Goal: Check status: Check status

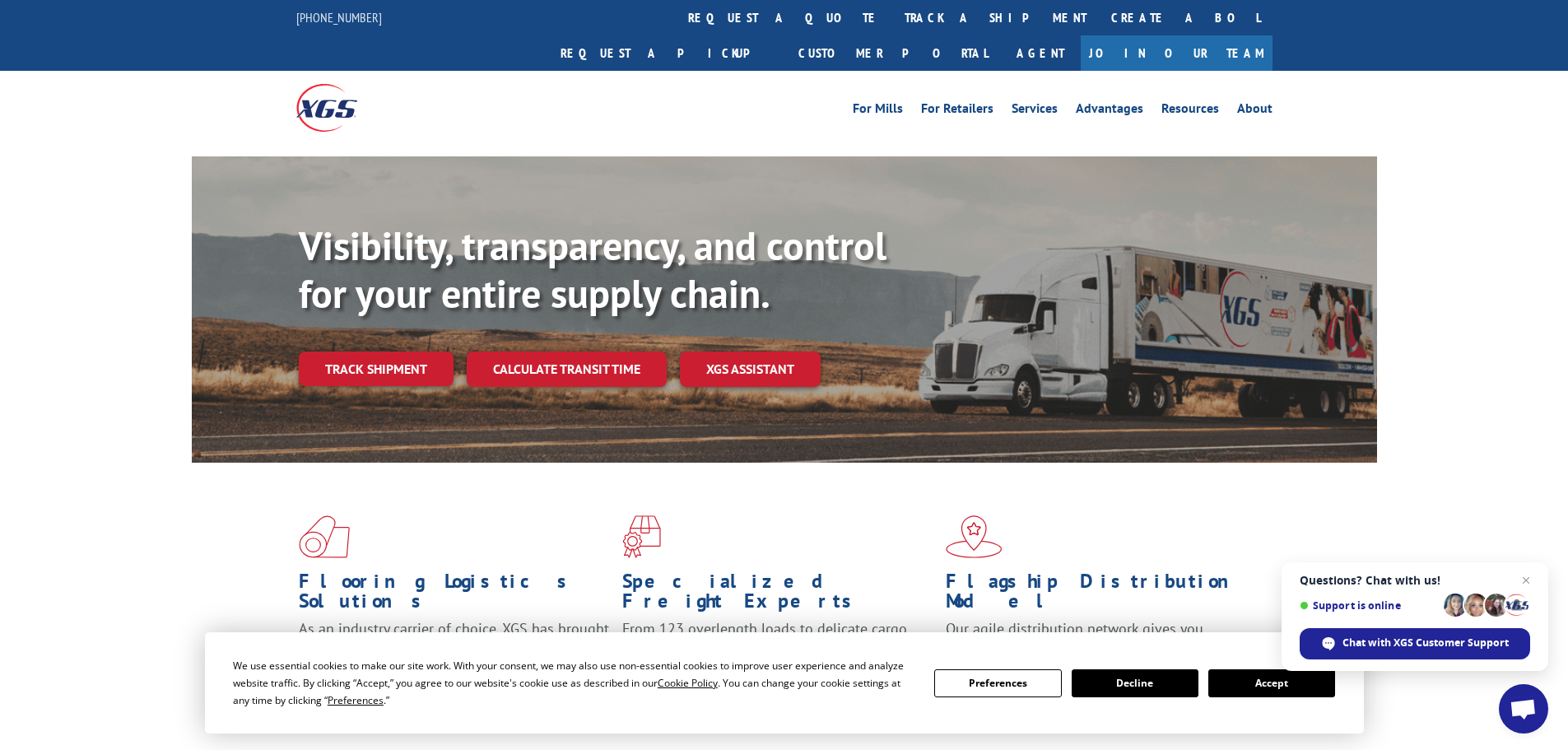
click at [1239, 682] on button "Accept" at bounding box center [1272, 683] width 127 height 28
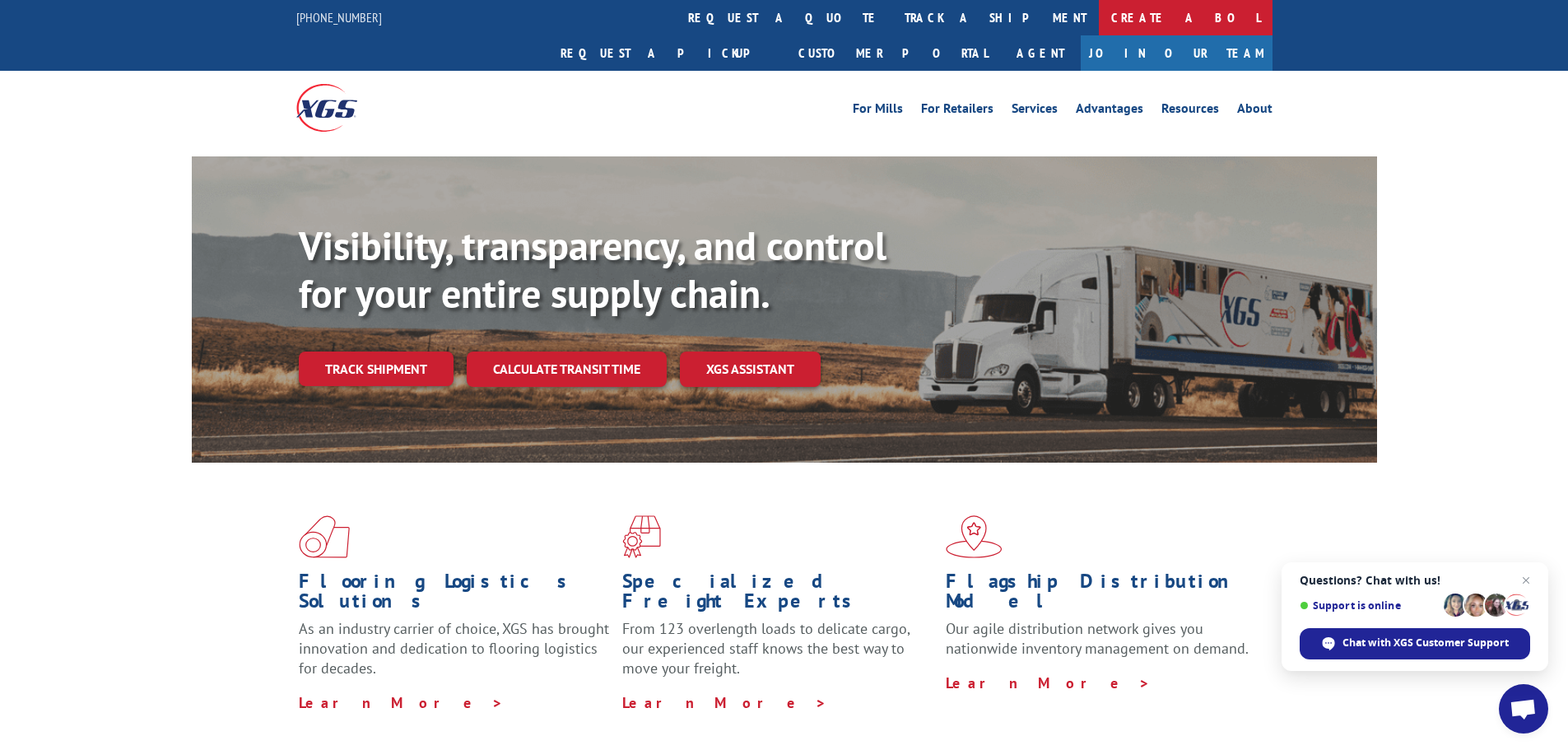
click at [1098, 28] on link "Create a BOL" at bounding box center [1185, 18] width 174 height 35
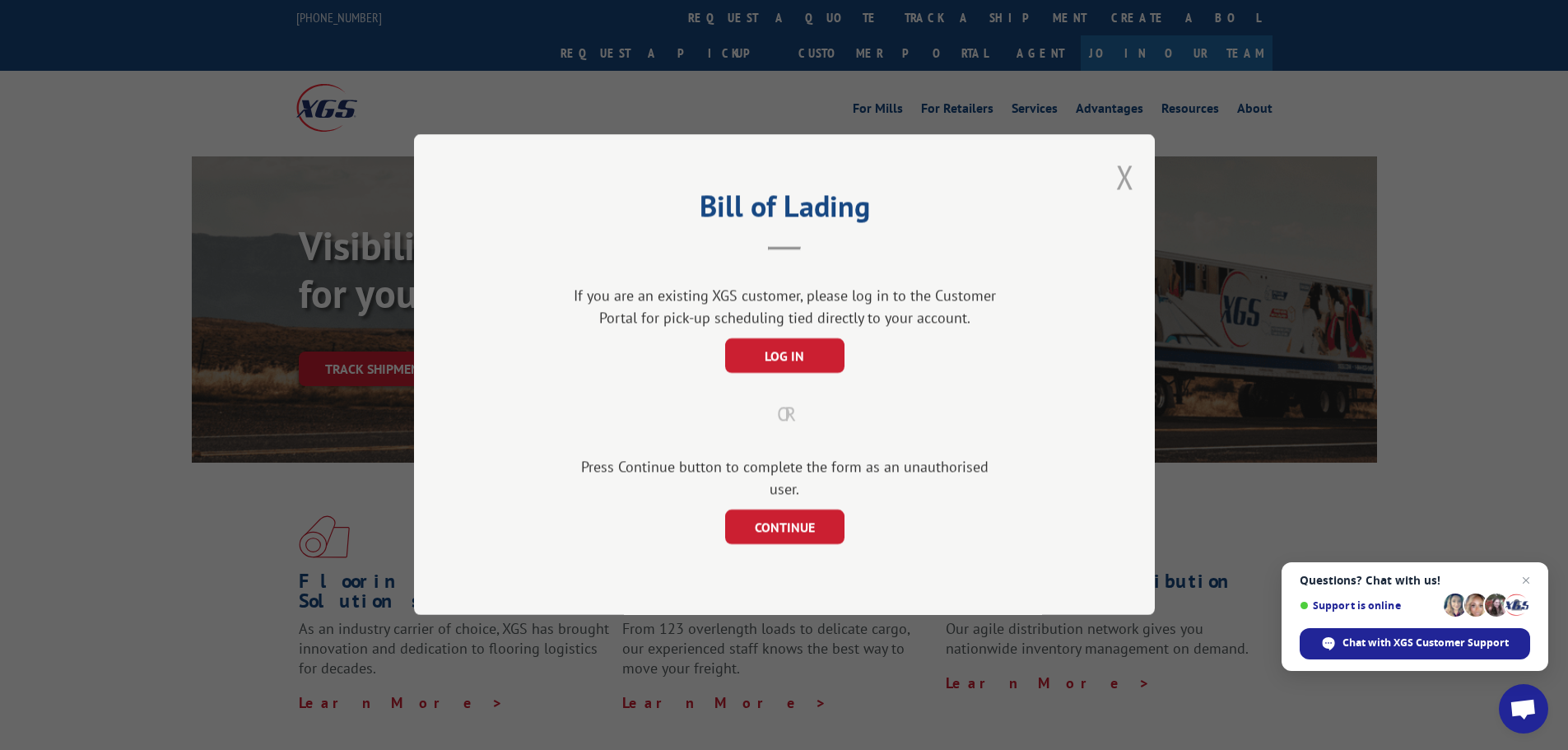
drag, startPoint x: 1127, startPoint y: 155, endPoint x: 1122, endPoint y: 182, distance: 27.5
click at [1125, 170] on div "Bill of Lading If you are an existing XGS customer, please log in to the Custom…" at bounding box center [784, 375] width 741 height 481
click at [1122, 183] on button "Close modal" at bounding box center [1124, 177] width 18 height 44
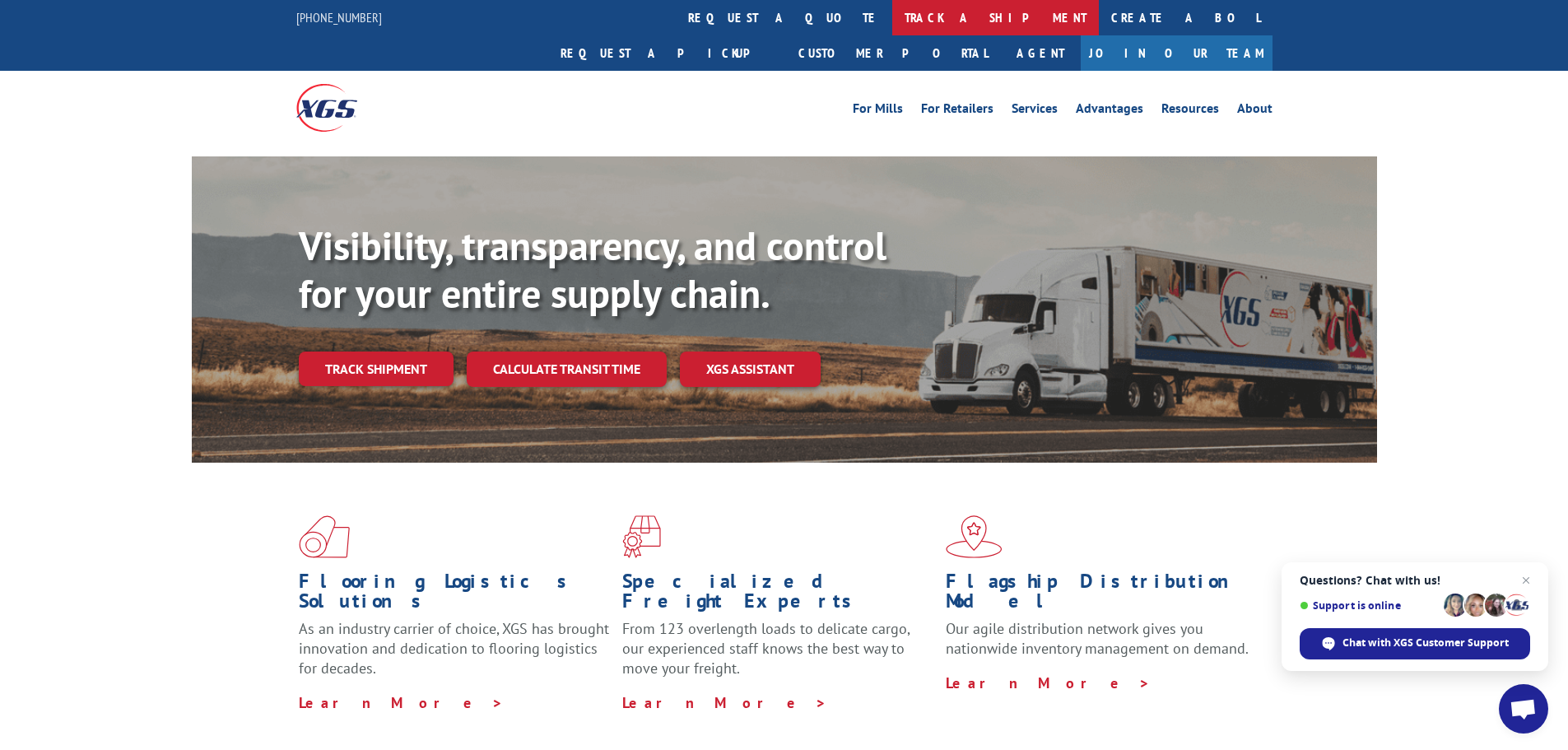
click at [892, 24] on link "track a shipment" at bounding box center [995, 18] width 206 height 35
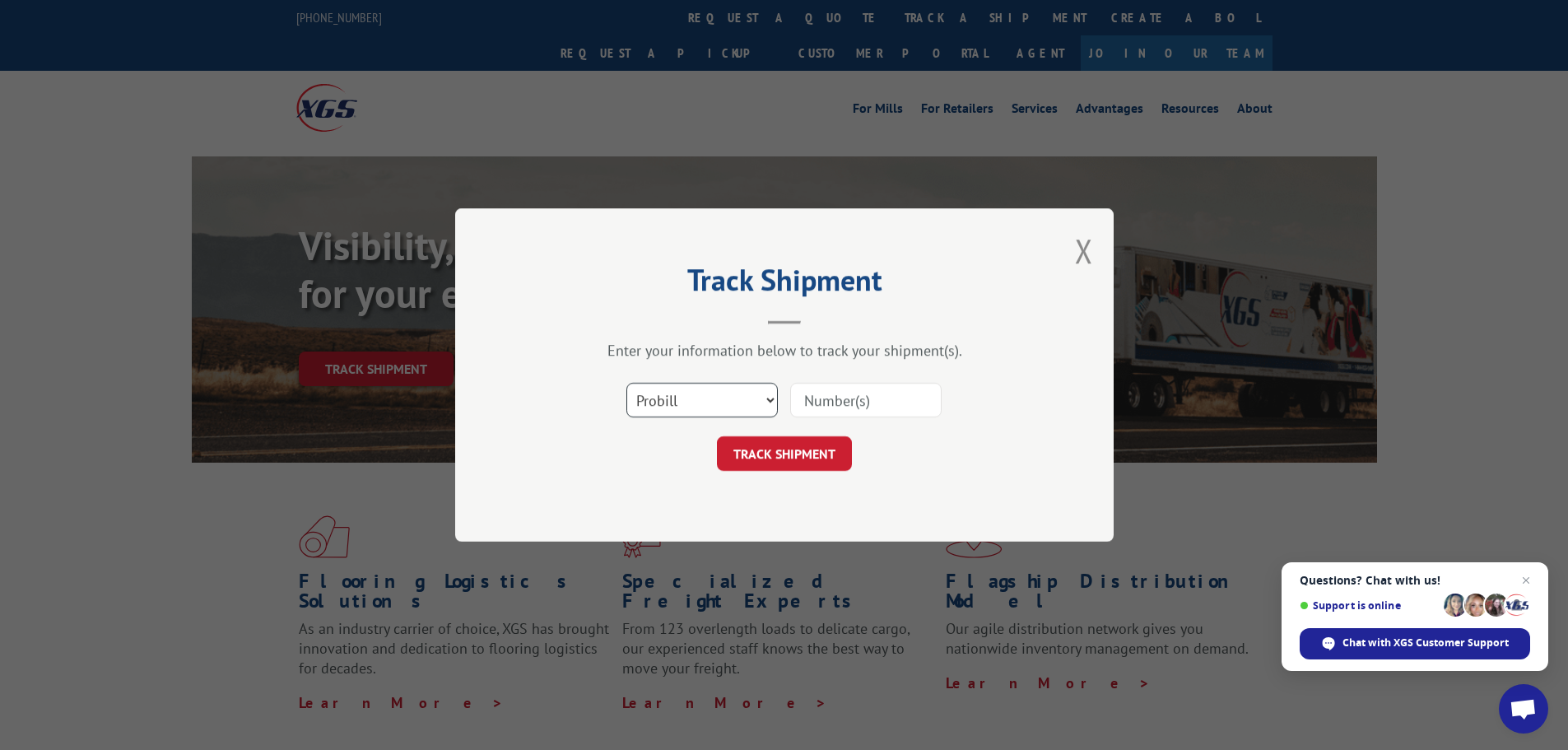
click at [713, 404] on select "Select category... Probill BOL PO" at bounding box center [702, 400] width 151 height 35
select select "bol"
click at [627, 383] on select "Select category... Probill BOL PO" at bounding box center [702, 400] width 151 height 35
click at [869, 412] on input at bounding box center [866, 400] width 151 height 35
paste input "7000570"
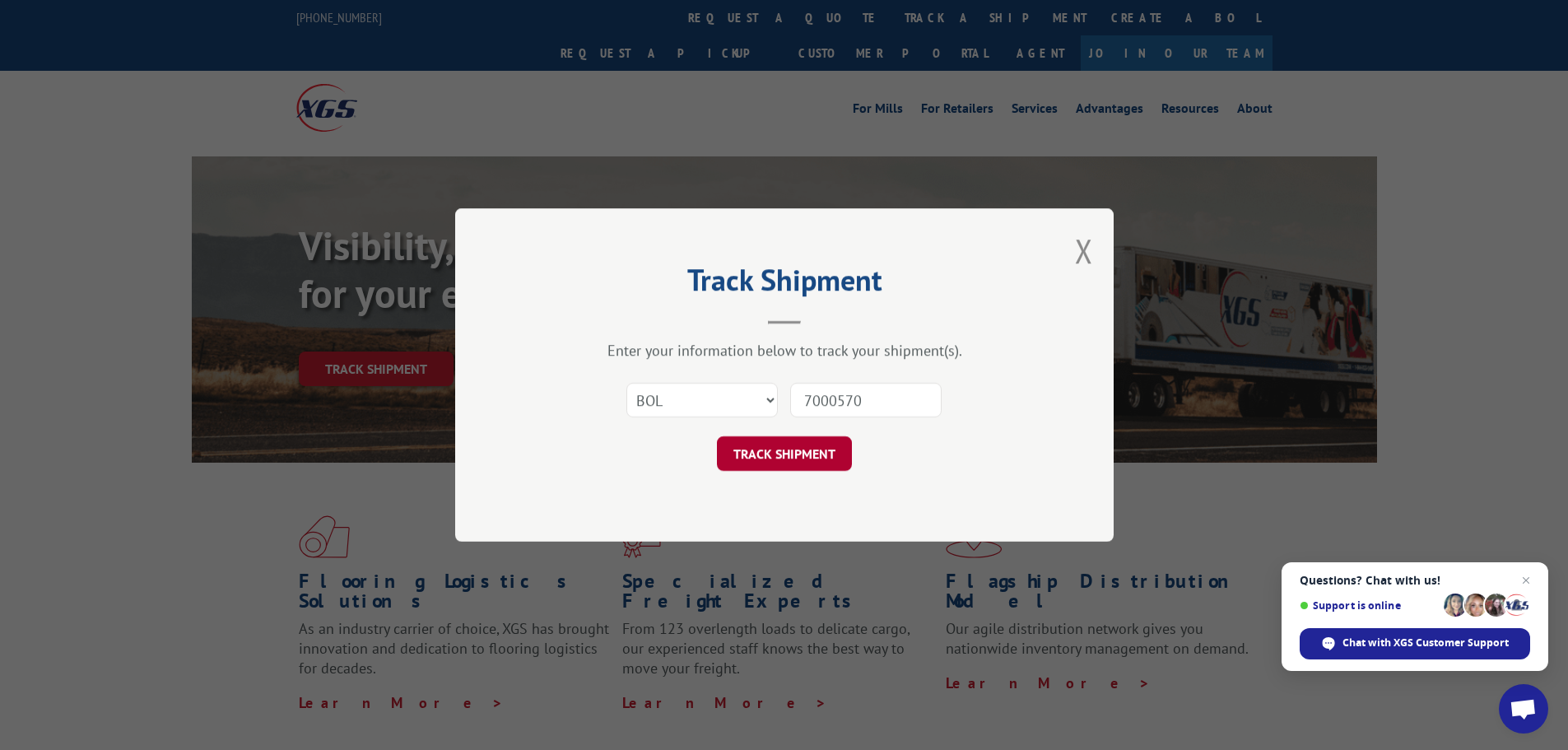
type input "7000570"
click at [810, 453] on button "TRACK SHIPMENT" at bounding box center [784, 453] width 135 height 35
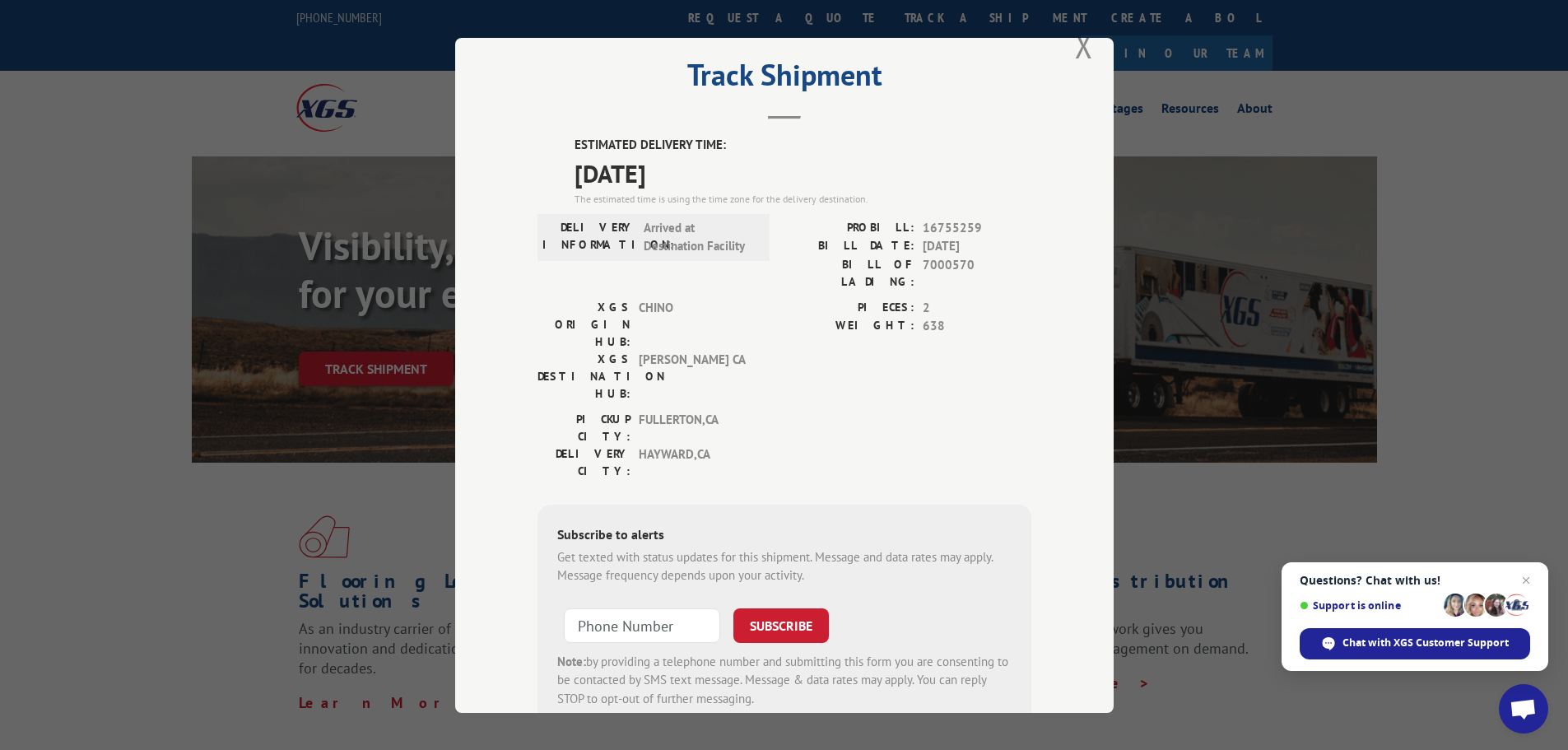
scroll to position [65, 0]
